Goal: Information Seeking & Learning: Learn about a topic

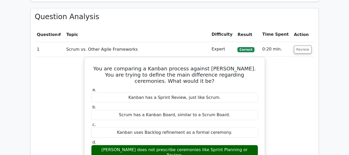
scroll to position [470, 0]
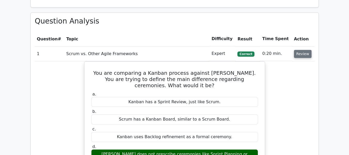
click at [300, 50] on button "Review" at bounding box center [303, 54] width 18 height 8
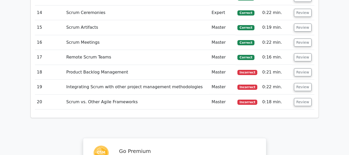
scroll to position [703, 0]
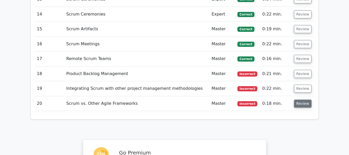
click at [300, 100] on button "Review" at bounding box center [303, 104] width 18 height 8
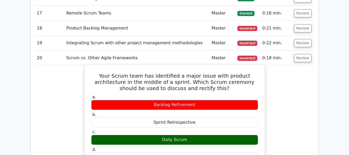
scroll to position [748, 0]
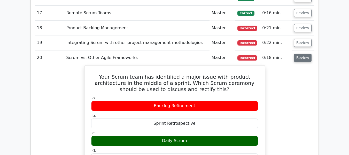
click at [298, 54] on button "Review" at bounding box center [303, 58] width 18 height 8
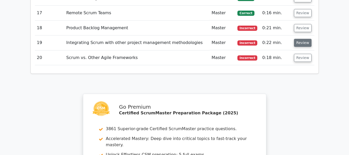
click at [300, 39] on button "Review" at bounding box center [303, 43] width 18 height 8
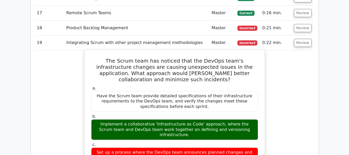
scroll to position [743, 0]
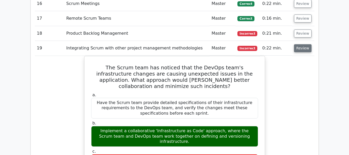
click at [294, 44] on button "Review" at bounding box center [303, 48] width 18 height 8
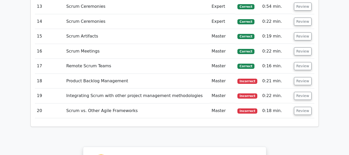
scroll to position [693, 0]
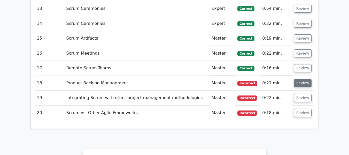
click at [295, 79] on button "Review" at bounding box center [303, 83] width 18 height 8
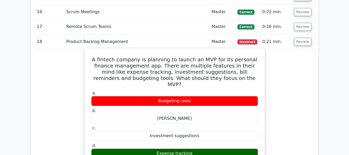
scroll to position [735, 0]
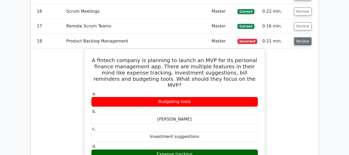
click at [299, 37] on button "Review" at bounding box center [303, 41] width 18 height 8
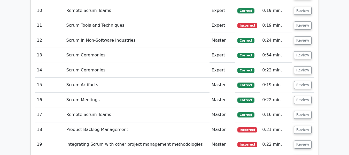
scroll to position [595, 0]
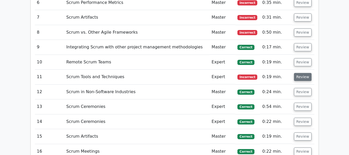
click at [301, 73] on button "Review" at bounding box center [303, 77] width 18 height 8
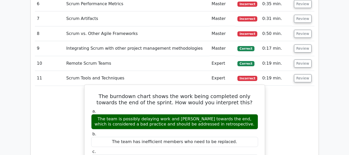
scroll to position [594, 0]
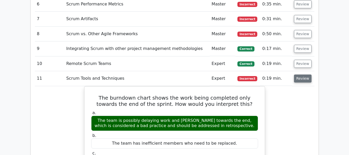
click at [301, 74] on button "Review" at bounding box center [303, 78] width 18 height 8
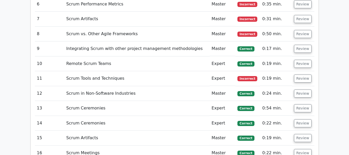
scroll to position [551, 0]
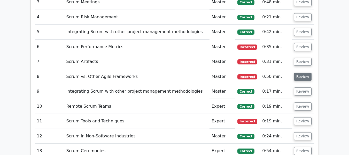
click at [299, 73] on button "Review" at bounding box center [303, 77] width 18 height 8
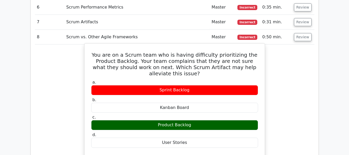
scroll to position [591, 0]
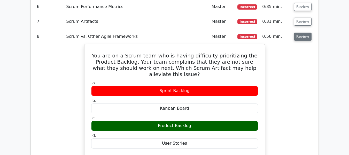
click at [302, 33] on button "Review" at bounding box center [303, 37] width 18 height 8
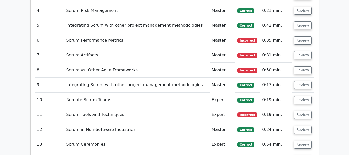
scroll to position [556, 0]
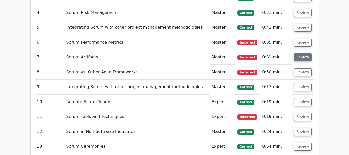
click at [299, 53] on button "Review" at bounding box center [303, 57] width 18 height 8
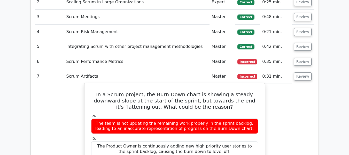
scroll to position [535, 0]
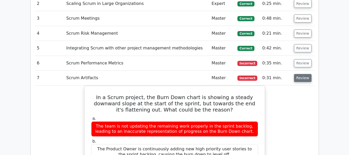
click at [301, 74] on button "Review" at bounding box center [303, 78] width 18 height 8
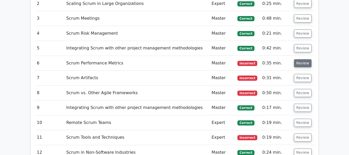
click at [300, 59] on button "Review" at bounding box center [303, 63] width 18 height 8
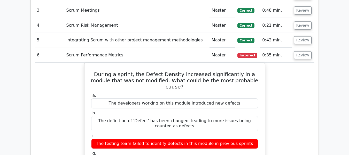
scroll to position [543, 0]
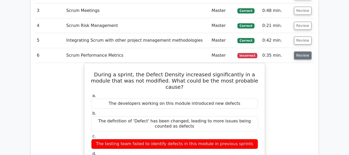
click at [297, 51] on button "Review" at bounding box center [303, 55] width 18 height 8
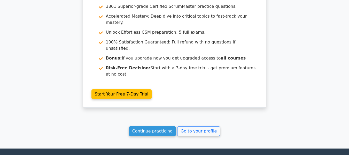
scroll to position [888, 0]
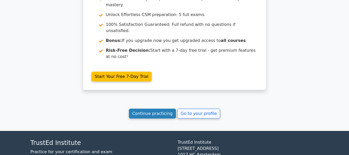
click at [162, 109] on link "Continue practicing" at bounding box center [152, 114] width 47 height 10
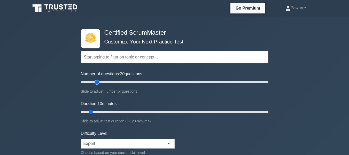
type input "20"
click at [95, 82] on input "Number of questions: 20 questions" at bounding box center [175, 82] width 188 height 6
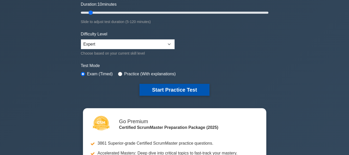
scroll to position [100, 0]
click at [165, 89] on button "Start Practice Test" at bounding box center [175, 89] width 70 height 12
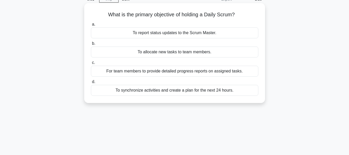
scroll to position [26, 0]
click at [215, 92] on div "To synchronize activities and create a plan for the next 24 hours." at bounding box center [175, 90] width 168 height 11
click at [91, 83] on input "d. To synchronize activities and create a plan for the next 24 hours." at bounding box center [91, 81] width 0 height 3
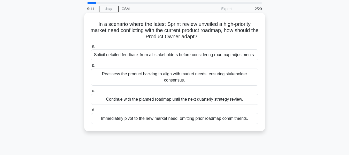
scroll to position [17, 0]
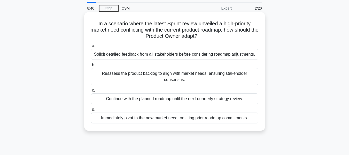
click at [206, 74] on div "Reassess the product backlog to align with market needs, ensuring stakeholder c…" at bounding box center [175, 76] width 168 height 17
click at [91, 67] on input "b. Reassess the product backlog to align with market needs, ensuring stakeholde…" at bounding box center [91, 64] width 0 height 3
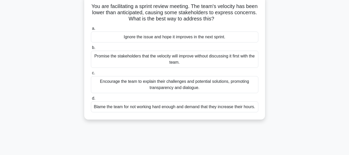
scroll to position [36, 0]
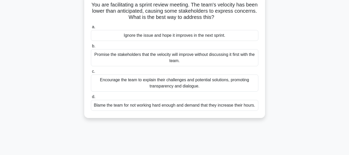
click at [193, 86] on div "Encourage the team to explain their challenges and potential solutions, promoti…" at bounding box center [175, 82] width 168 height 17
click at [91, 73] on input "c. Encourage the team to explain their challenges and potential solutions, prom…" at bounding box center [91, 71] width 0 height 3
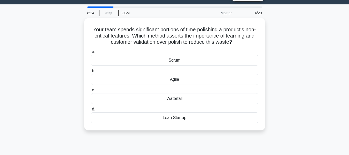
scroll to position [0, 0]
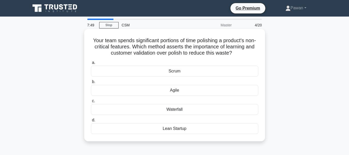
click at [180, 92] on div "Agile" at bounding box center [175, 90] width 168 height 11
click at [91, 83] on input "b. Agile" at bounding box center [91, 81] width 0 height 3
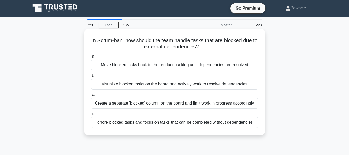
click at [190, 66] on div "Move blocked tasks back to the product backlog until dependencies are resolved" at bounding box center [175, 64] width 168 height 11
click at [91, 58] on input "a. Move blocked tasks back to the product backlog until dependencies are resolv…" at bounding box center [91, 56] width 0 height 3
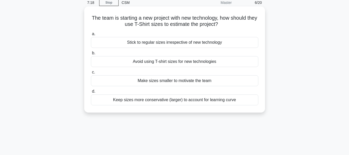
scroll to position [28, 0]
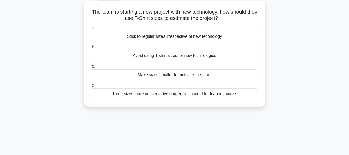
click at [198, 74] on div "Make sizes smaller to motivate the team" at bounding box center [175, 74] width 168 height 11
click at [91, 68] on input "c. Make sizes smaller to motivate the team" at bounding box center [91, 66] width 0 height 3
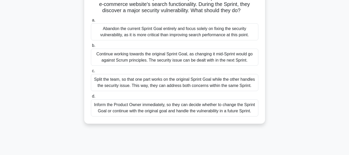
scroll to position [44, 0]
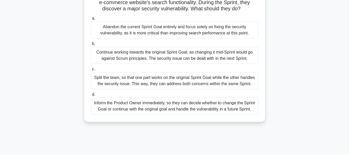
click at [182, 106] on div "Inform the Product Owner immediately, so they can decide whether to change the …" at bounding box center [175, 105] width 168 height 17
click at [91, 96] on input "d. Inform the Product Owner immediately, so they can decide whether to change t…" at bounding box center [91, 94] width 0 height 3
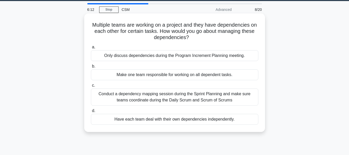
scroll to position [16, 0]
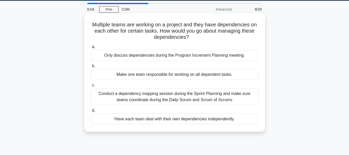
click at [179, 97] on div "Conduct a dependency mapping session during the Sprint Planning and make sure t…" at bounding box center [175, 96] width 168 height 17
click at [91, 87] on input "c. Conduct a dependency mapping session during the Sprint Planning and make sur…" at bounding box center [91, 84] width 0 height 3
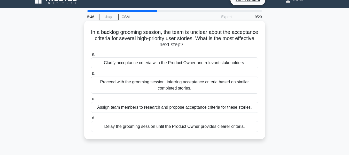
scroll to position [9, 0]
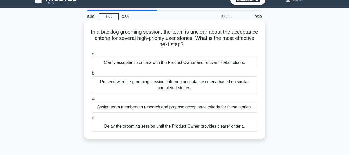
click at [186, 66] on div "Clarify acceptance criteria with the Product Owner and relevant stakeholders." at bounding box center [175, 62] width 168 height 11
click at [91, 56] on input "a. Clarify acceptance criteria with the Product Owner and relevant stakeholders." at bounding box center [91, 53] width 0 height 3
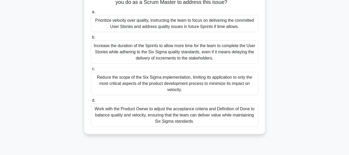
scroll to position [58, 0]
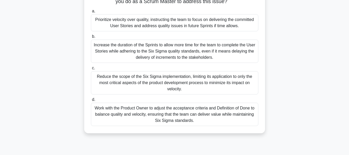
click at [207, 116] on div "Work with the Product Owner to adjust the acceptance criteria and Definition of…" at bounding box center [175, 114] width 168 height 23
click at [91, 101] on input "d. Work with the Product Owner to adjust the acceptance criteria and Definition…" at bounding box center [91, 99] width 0 height 3
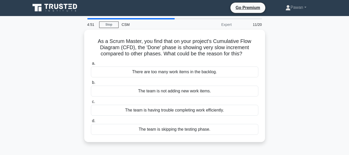
scroll to position [0, 0]
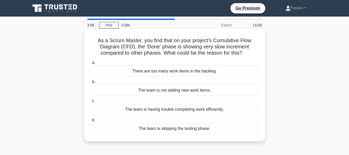
click at [181, 72] on div "There are too many work items in the backlog." at bounding box center [175, 71] width 168 height 11
click at [91, 64] on input "a. There are too many work items in the backlog." at bounding box center [91, 62] width 0 height 3
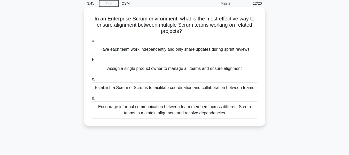
scroll to position [24, 0]
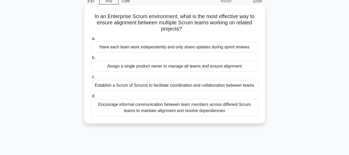
click at [179, 87] on div "Establish a Scrum of Scrums to facilitate coordination and collaboration betwee…" at bounding box center [175, 85] width 168 height 11
click at [91, 79] on input "c. Establish a Scrum of Scrums to facilitate coordination and collaboration bet…" at bounding box center [91, 76] width 0 height 3
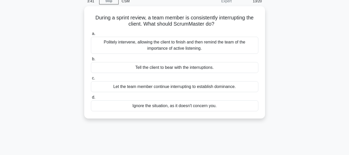
scroll to position [0, 0]
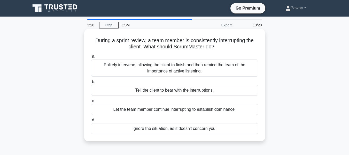
click at [197, 70] on div "Politely intervene, allowing the client to finish and then remind the team of t…" at bounding box center [175, 67] width 168 height 17
click at [91, 58] on input "a. Politely intervene, allowing the client to finish and then remind the team o…" at bounding box center [91, 56] width 0 height 3
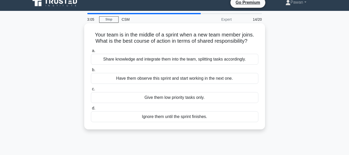
scroll to position [5, 0]
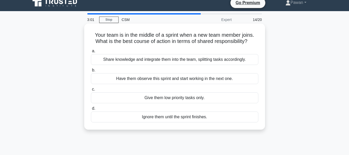
click at [191, 62] on div "Share knowledge and integrate them into the team, splitting tasks accordingly." at bounding box center [175, 59] width 168 height 11
click at [91, 53] on input "a. Share knowledge and integrate them into the team, splitting tasks accordingl…" at bounding box center [91, 50] width 0 height 3
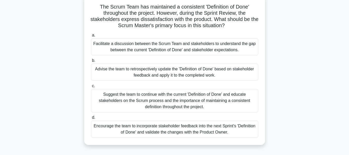
scroll to position [37, 0]
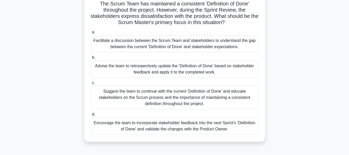
click at [192, 43] on div "Facilitate a discussion between the Scrum Team and stakeholders to understand t…" at bounding box center [175, 43] width 168 height 17
click at [91, 34] on input "a. Facilitate a discussion between the Scrum Team and stakeholders to understan…" at bounding box center [91, 32] width 0 height 3
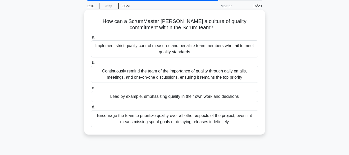
scroll to position [20, 0]
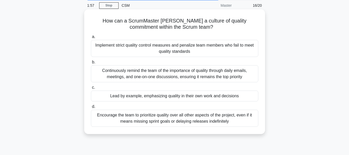
click at [209, 98] on div "Lead by example, emphasizing quality in their own work and decisions" at bounding box center [175, 95] width 168 height 11
click at [91, 89] on input "c. Lead by example, emphasizing quality in their own work and decisions" at bounding box center [91, 87] width 0 height 3
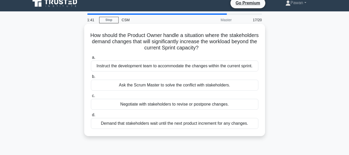
scroll to position [14, 0]
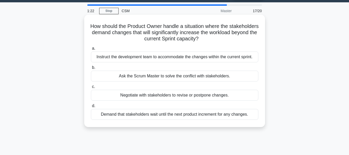
click at [189, 97] on div "Negotiate with stakeholders to revise or postpone changes." at bounding box center [175, 95] width 168 height 11
click at [91, 88] on input "c. Negotiate with stakeholders to revise or postpone changes." at bounding box center [91, 86] width 0 height 3
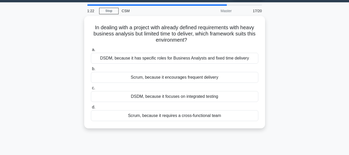
scroll to position [0, 0]
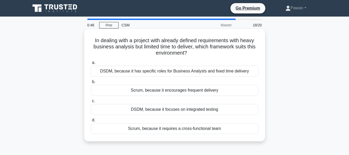
click at [175, 129] on div "Scrum, because it requires a cross-functional team" at bounding box center [175, 128] width 168 height 11
click at [91, 122] on input "d. Scrum, because it requires a cross-functional team" at bounding box center [91, 119] width 0 height 3
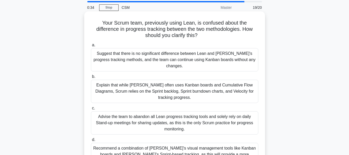
scroll to position [28, 0]
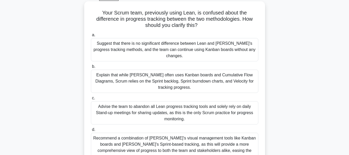
click at [161, 133] on div "Recommend a combination of [PERSON_NAME]'s visual management tools like Kanban …" at bounding box center [175, 147] width 168 height 29
click at [91, 129] on input "d. Recommend a combination of Lean's visual management tools like Kanban boards…" at bounding box center [91, 129] width 0 height 3
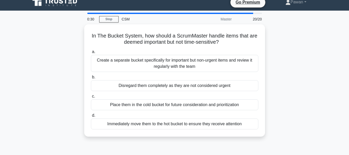
scroll to position [0, 0]
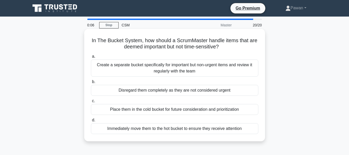
click at [162, 111] on div "Place them in the cold bucket for future consideration and prioritization" at bounding box center [175, 109] width 168 height 11
click at [91, 103] on input "c. Place them in the cold bucket for future consideration and prioritization" at bounding box center [91, 100] width 0 height 3
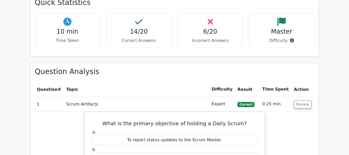
scroll to position [449, 0]
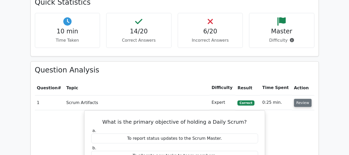
click at [298, 99] on button "Review" at bounding box center [303, 103] width 18 height 8
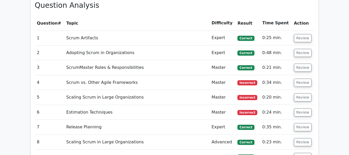
scroll to position [514, 0]
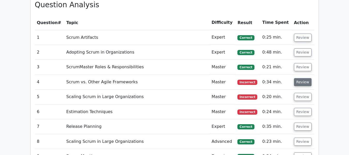
click at [305, 78] on button "Review" at bounding box center [303, 82] width 18 height 8
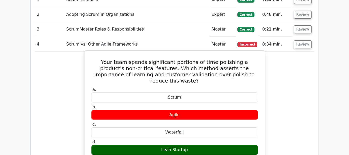
scroll to position [552, 0]
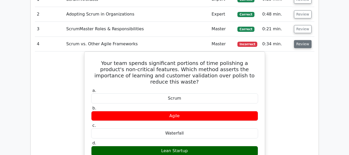
click at [299, 40] on button "Review" at bounding box center [303, 44] width 18 height 8
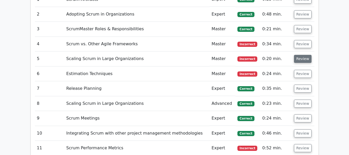
click at [300, 55] on button "Review" at bounding box center [303, 59] width 18 height 8
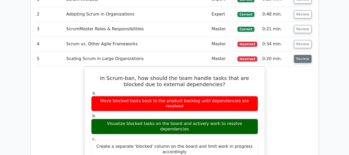
click at [305, 55] on button "Review" at bounding box center [303, 59] width 18 height 8
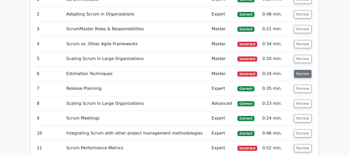
click at [300, 70] on button "Review" at bounding box center [303, 74] width 18 height 8
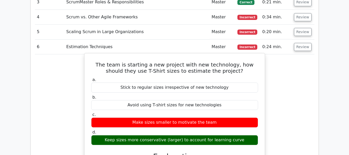
scroll to position [579, 0]
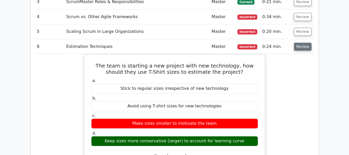
click at [301, 43] on button "Review" at bounding box center [303, 47] width 18 height 8
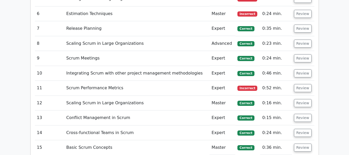
scroll to position [618, 0]
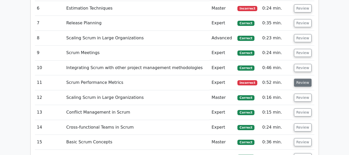
click at [303, 79] on button "Review" at bounding box center [303, 83] width 18 height 8
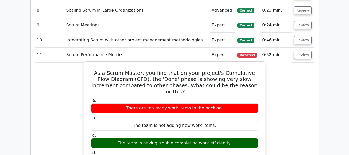
scroll to position [646, 0]
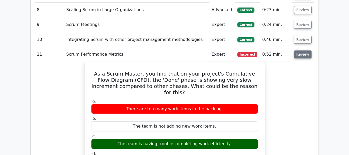
click at [299, 50] on button "Review" at bounding box center [303, 54] width 18 height 8
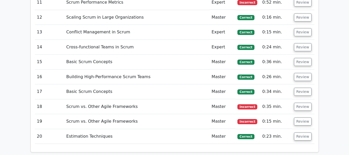
scroll to position [698, 0]
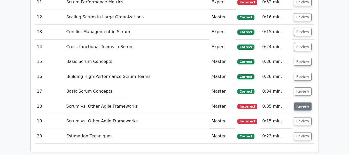
click at [302, 102] on button "Review" at bounding box center [303, 106] width 18 height 8
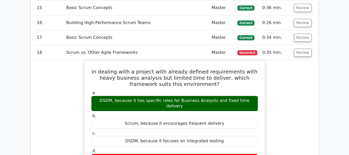
scroll to position [751, 0]
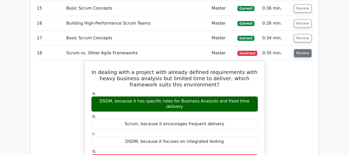
click at [305, 49] on button "Review" at bounding box center [303, 53] width 18 height 8
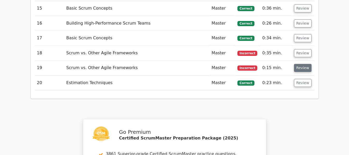
click at [299, 64] on button "Review" at bounding box center [303, 68] width 18 height 8
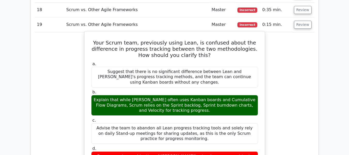
scroll to position [793, 0]
